Goal: Feedback & Contribution: Submit feedback/report problem

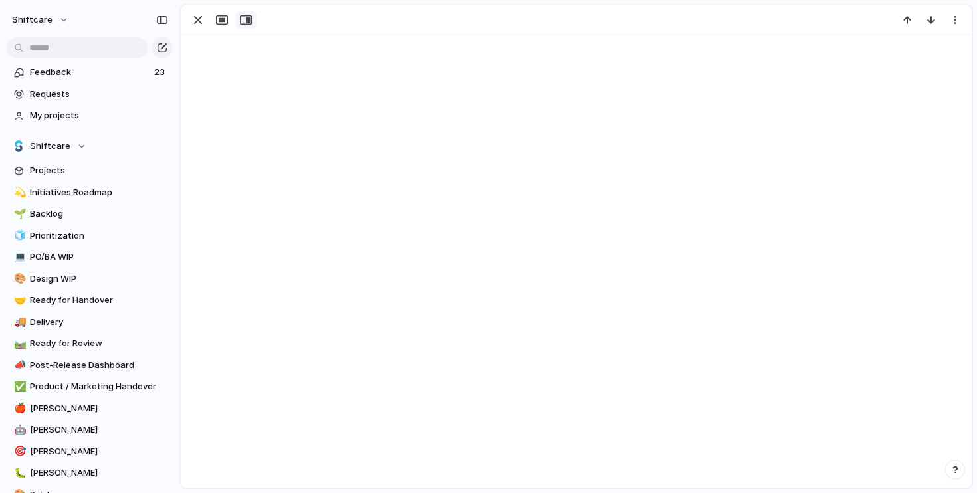
click at [245, 18] on div "button" at bounding box center [246, 20] width 12 height 11
click at [777, 19] on div "button" at bounding box center [783, 20] width 12 height 11
click at [70, 72] on span "Feedback" at bounding box center [90, 72] width 120 height 13
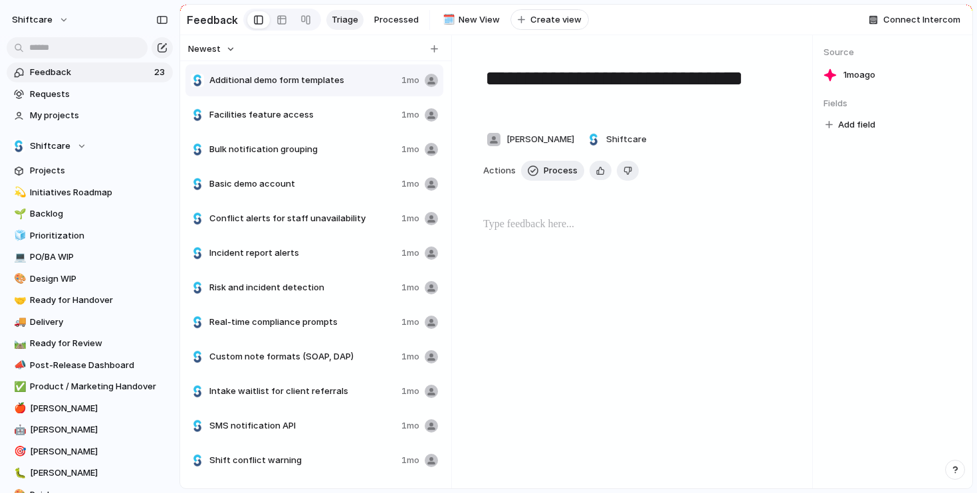
click at [349, 126] on div "Facilities feature access 1mo" at bounding box center [314, 115] width 258 height 32
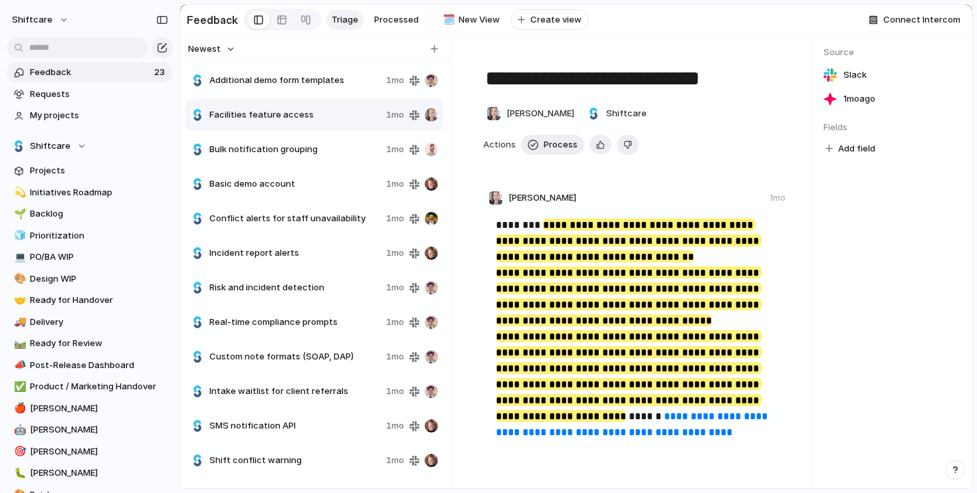
click at [326, 85] on span "Additional demo form templates" at bounding box center [294, 80] width 171 height 13
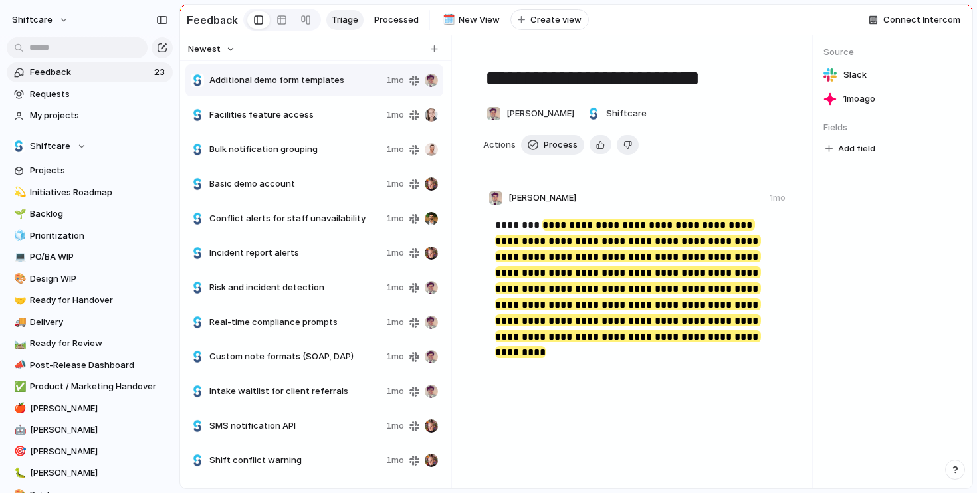
type textarea "**********"
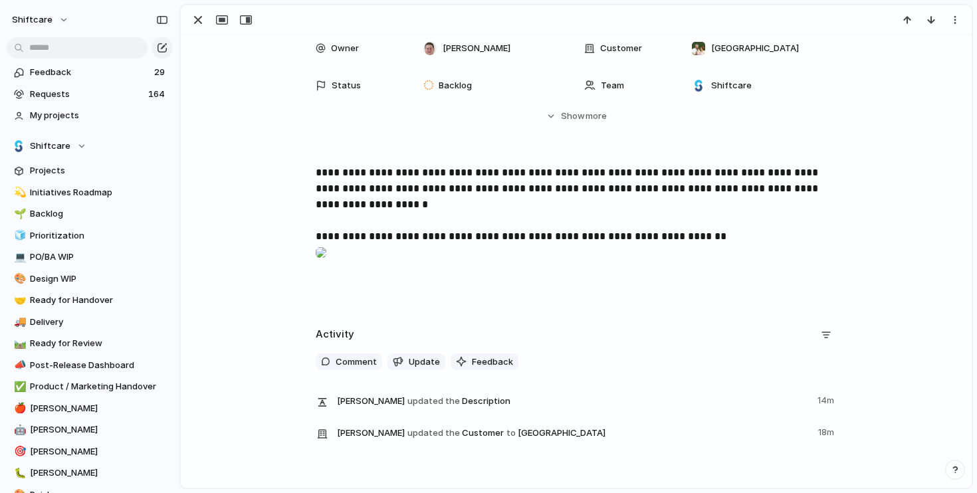
scroll to position [81, 0]
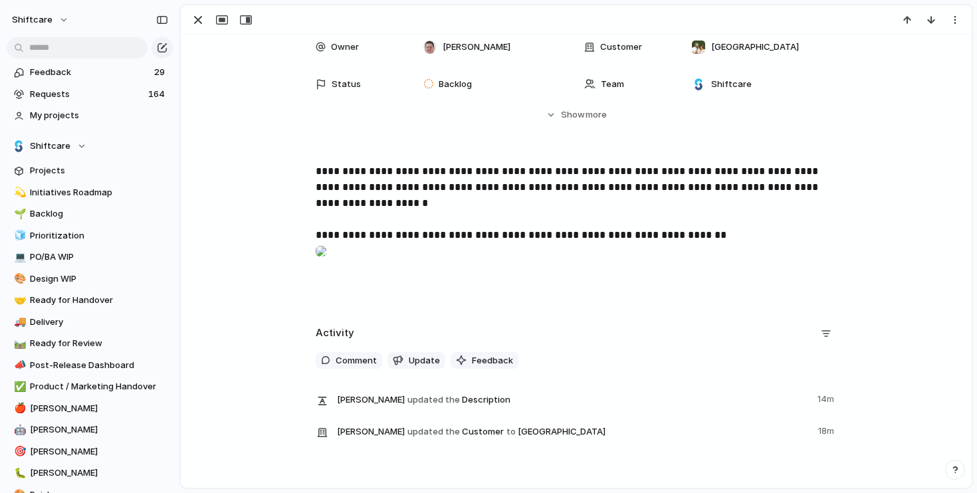
click at [326, 264] on div at bounding box center [321, 251] width 11 height 27
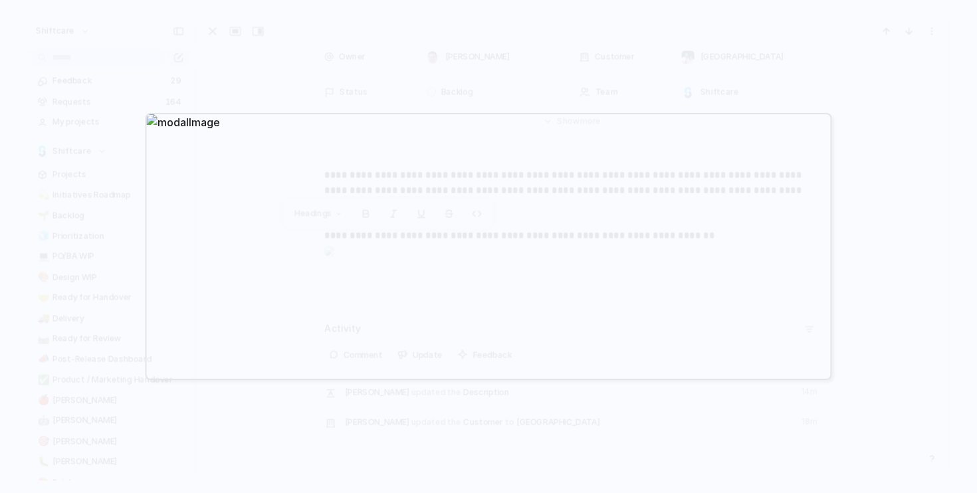
click at [355, 418] on div at bounding box center [488, 246] width 977 height 493
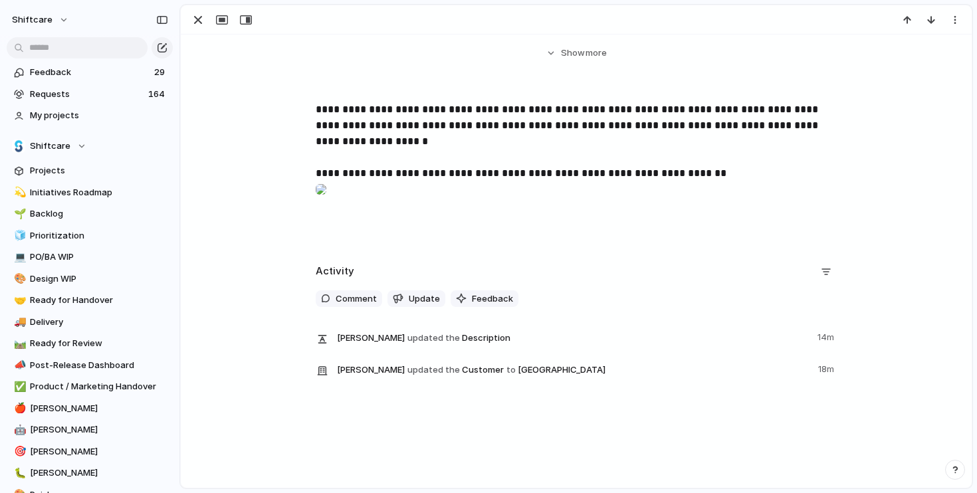
scroll to position [192, 0]
